Goal: Communication & Community: Ask a question

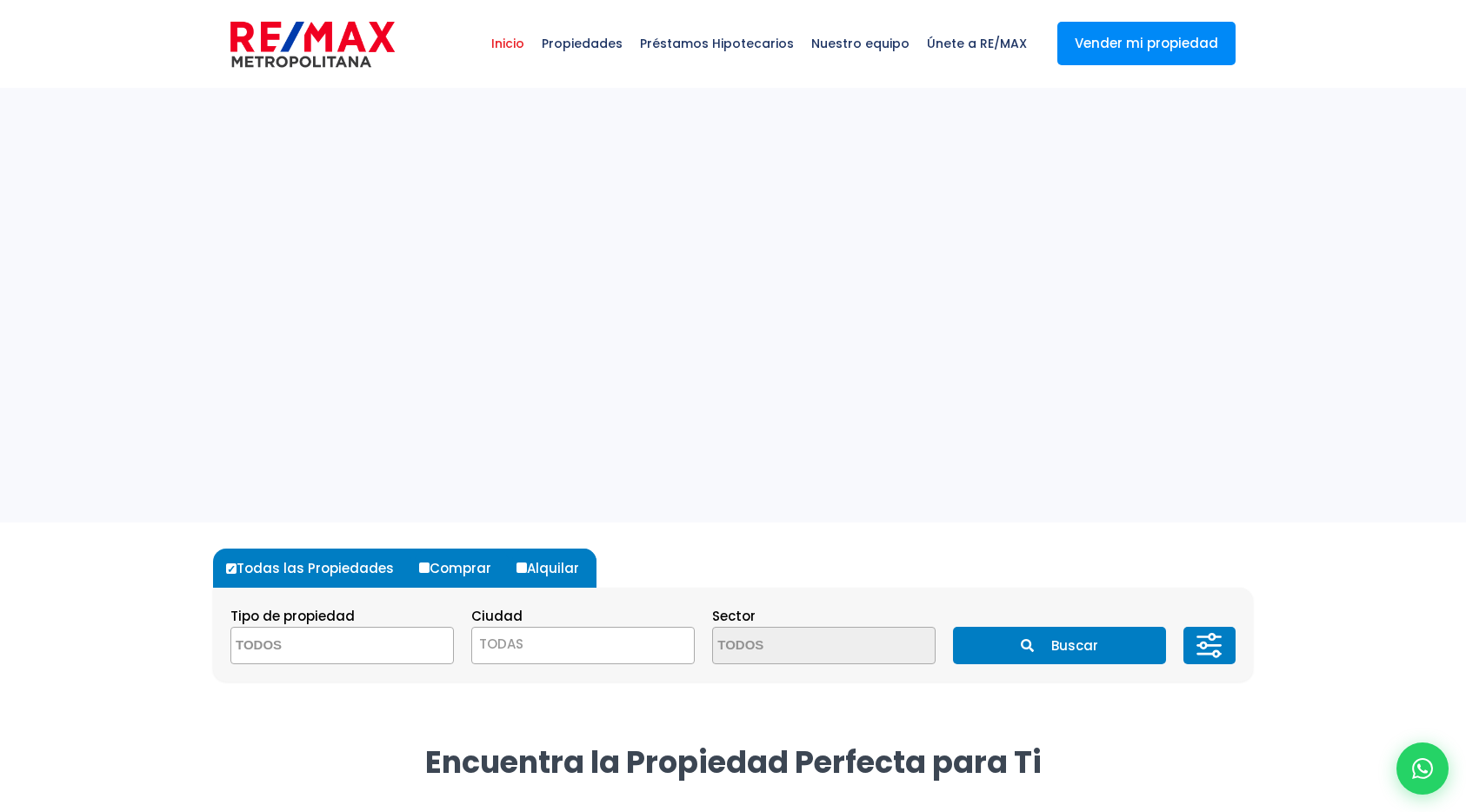
select select
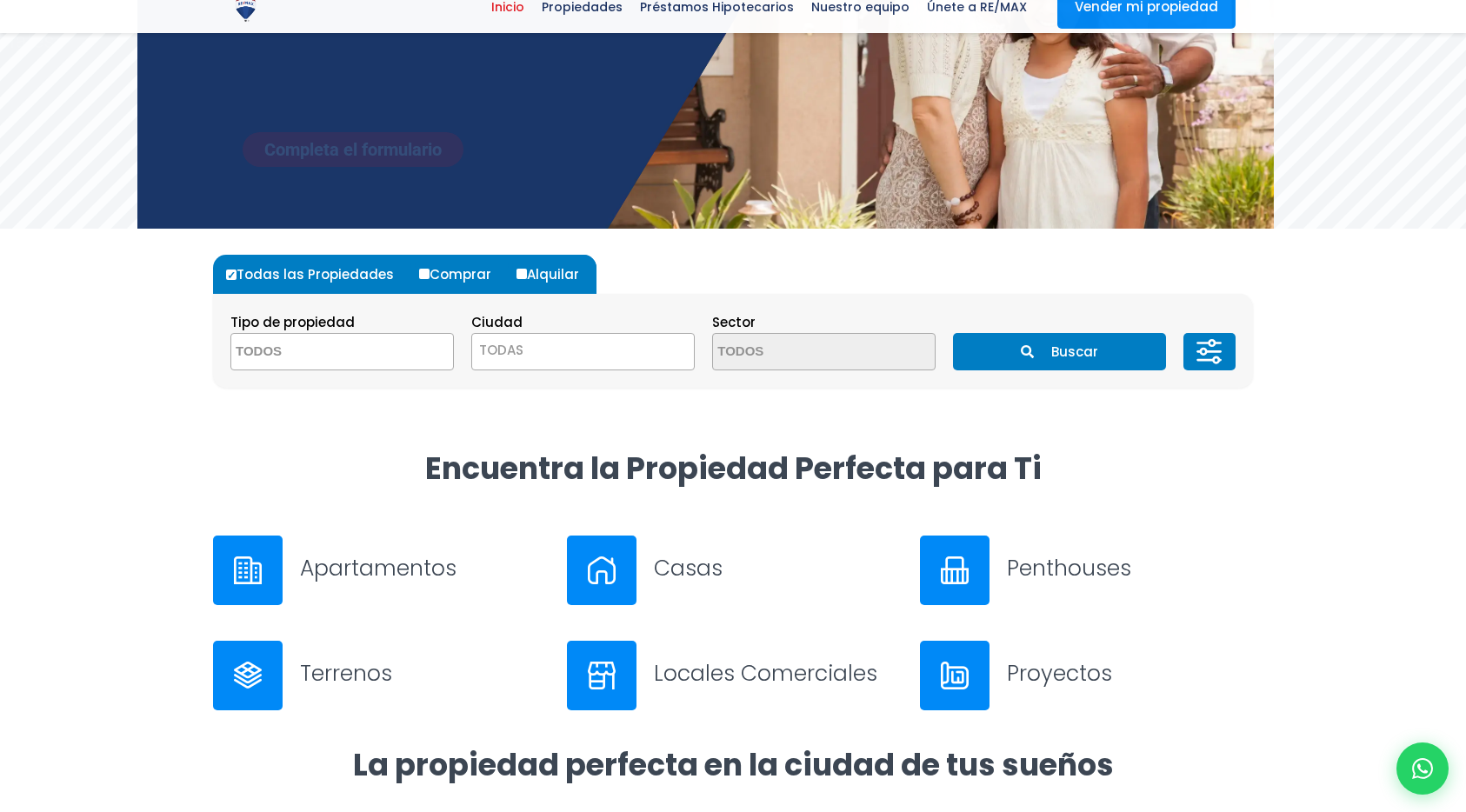
scroll to position [345, 0]
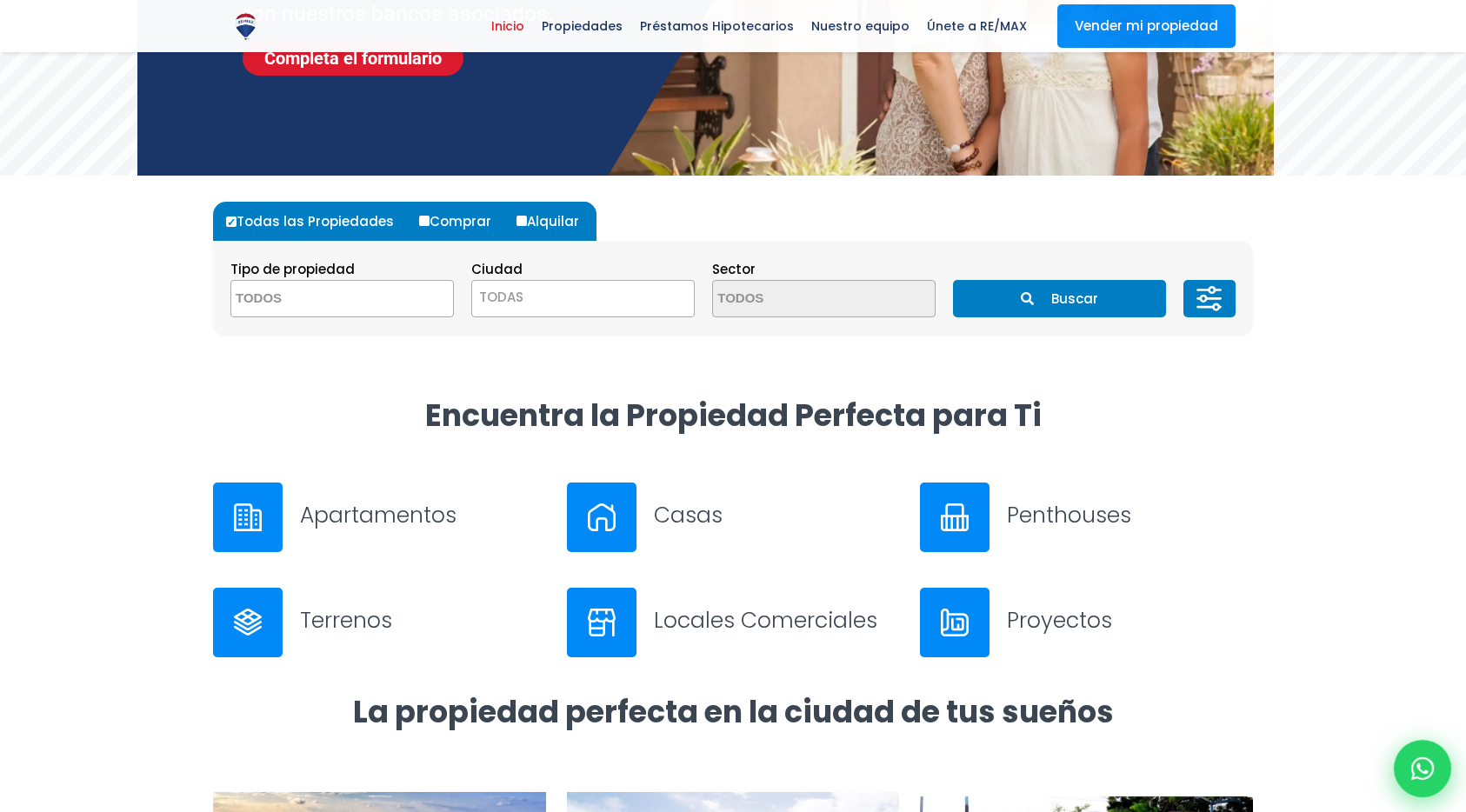
click at [1431, 776] on icon at bounding box center [1422, 768] width 22 height 22
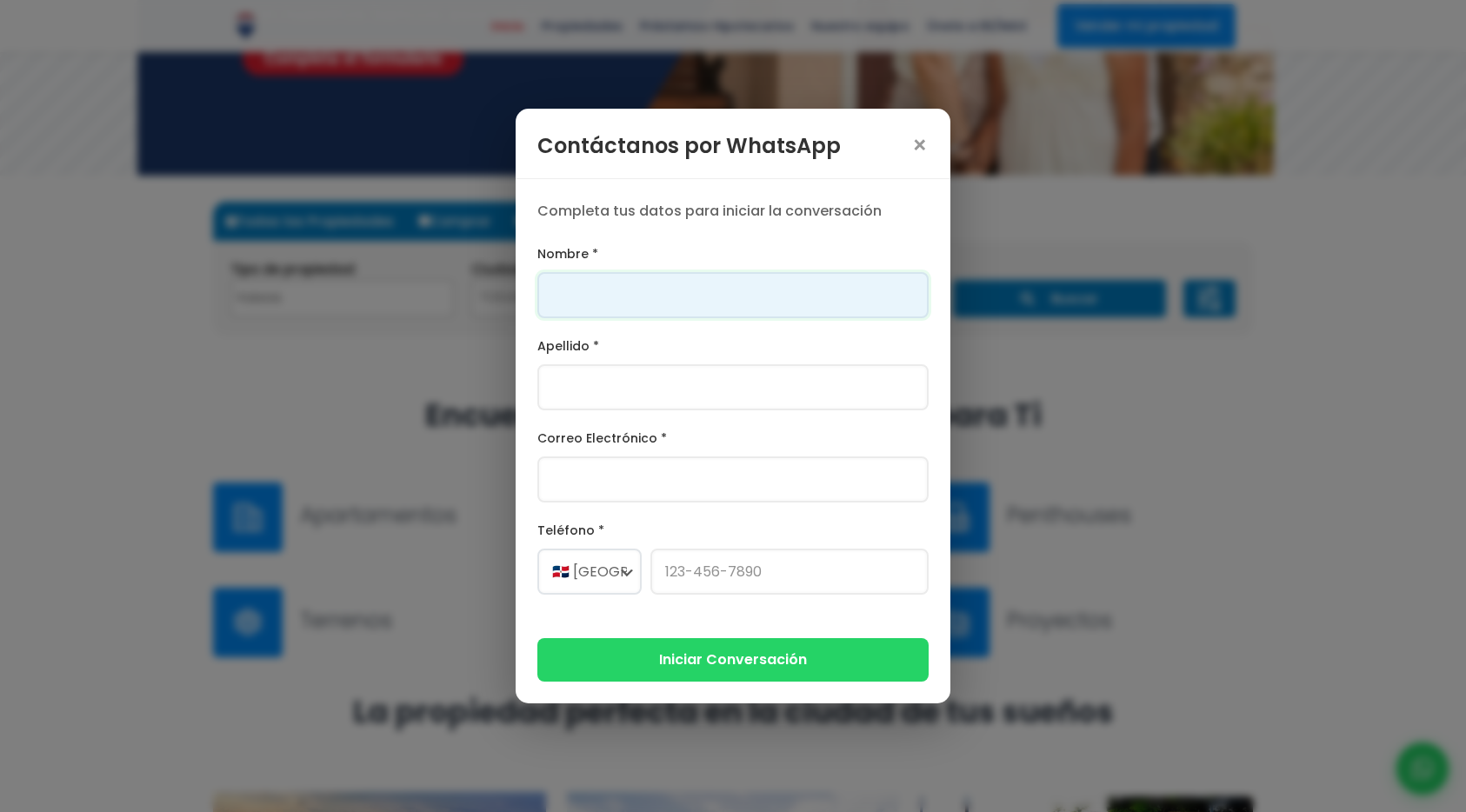
click at [789, 300] on input "Nombre *" at bounding box center [733, 295] width 391 height 46
type input "prueba"
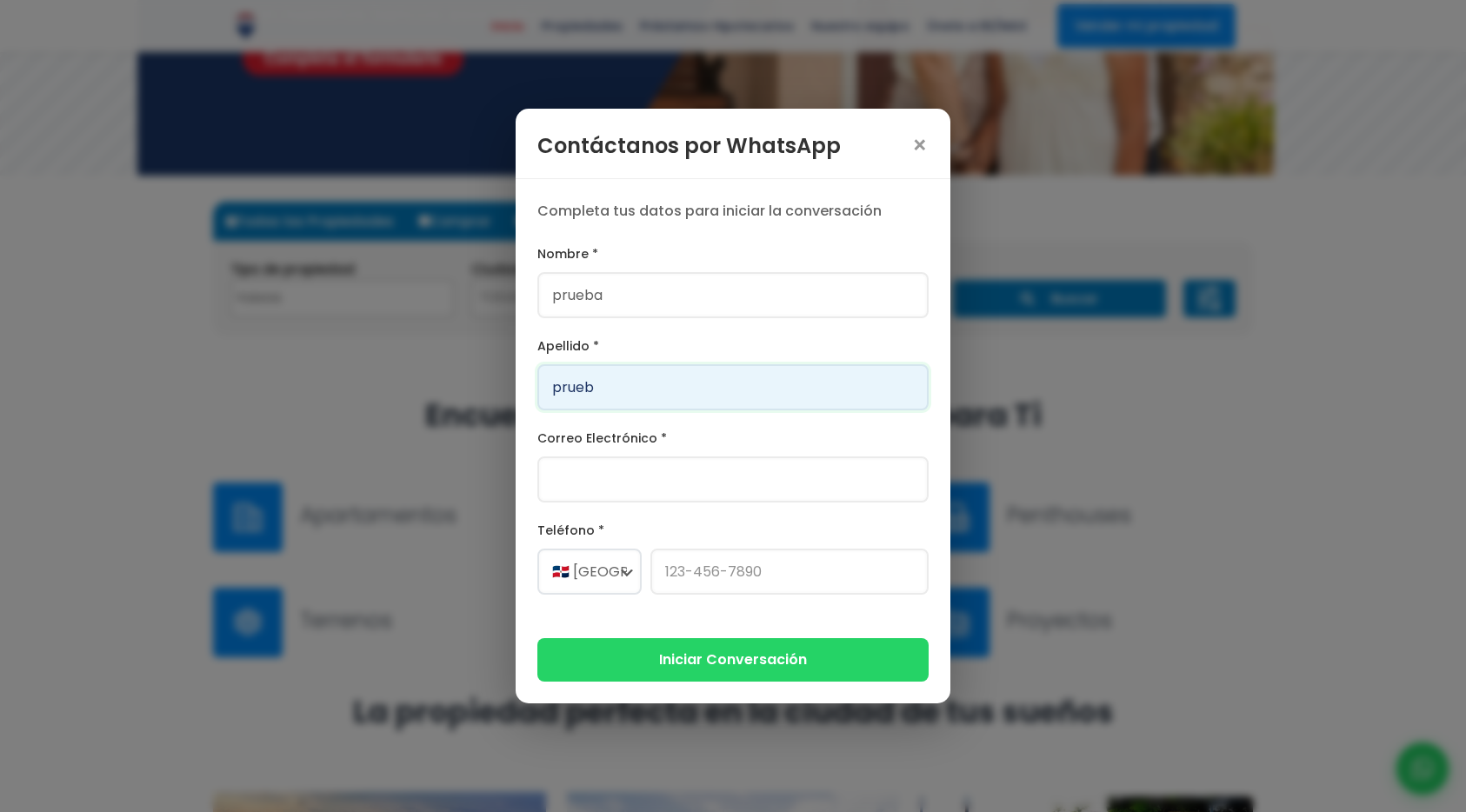
type input "prueb"
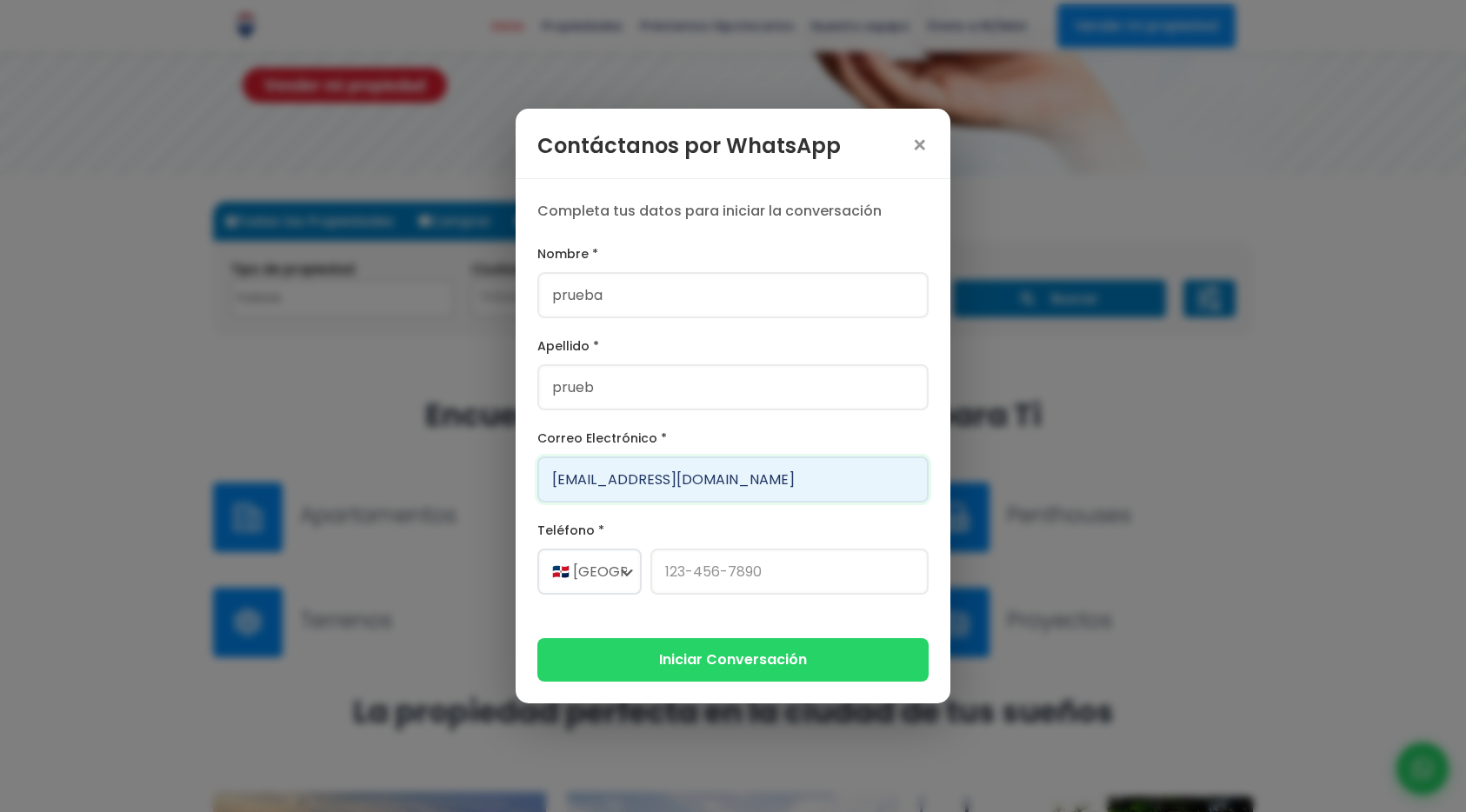
click at [597, 481] on input "[EMAIL_ADDRESS][DOMAIN_NAME]" at bounding box center [733, 479] width 391 height 46
click at [602, 478] on input "[EMAIL_ADDRESS][DOMAIN_NAME]" at bounding box center [733, 479] width 391 height 46
type input "[EMAIL_ADDRESS][DOMAIN_NAME]"
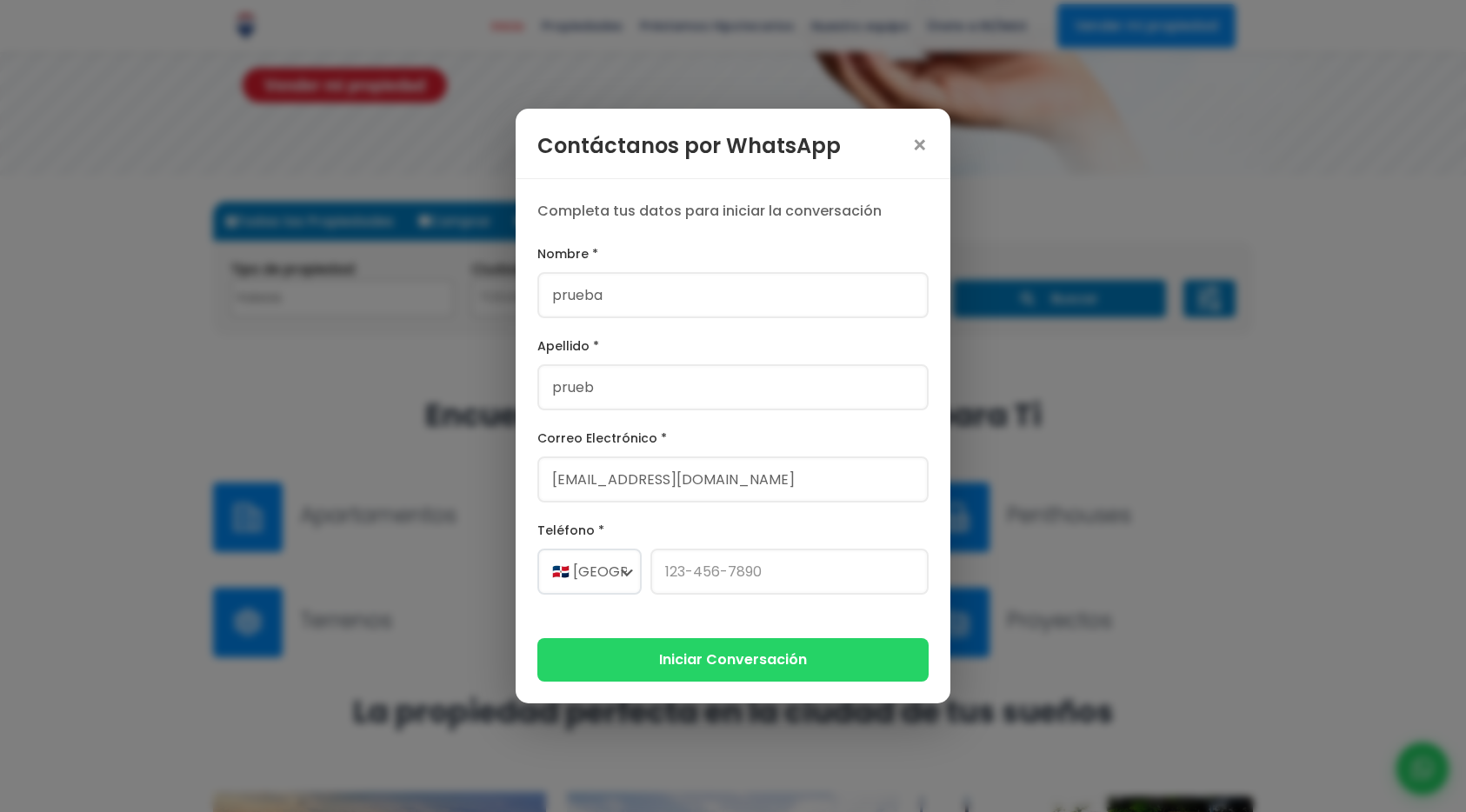
drag, startPoint x: 662, startPoint y: 662, endPoint x: 686, endPoint y: 552, distance: 112.6
click at [686, 552] on form "Nombre * prueba Apellido * prueb Correo Electrónico * [EMAIL_ADDRESS][DOMAIN_NA…" at bounding box center [733, 462] width 391 height 437
click at [707, 572] on input "Teléfono *" at bounding box center [789, 571] width 278 height 46
type input "[PHONE_NUMBER]"
click at [724, 659] on button "Iniciar Conversación" at bounding box center [733, 657] width 391 height 42
